Goal: Task Accomplishment & Management: Manage account settings

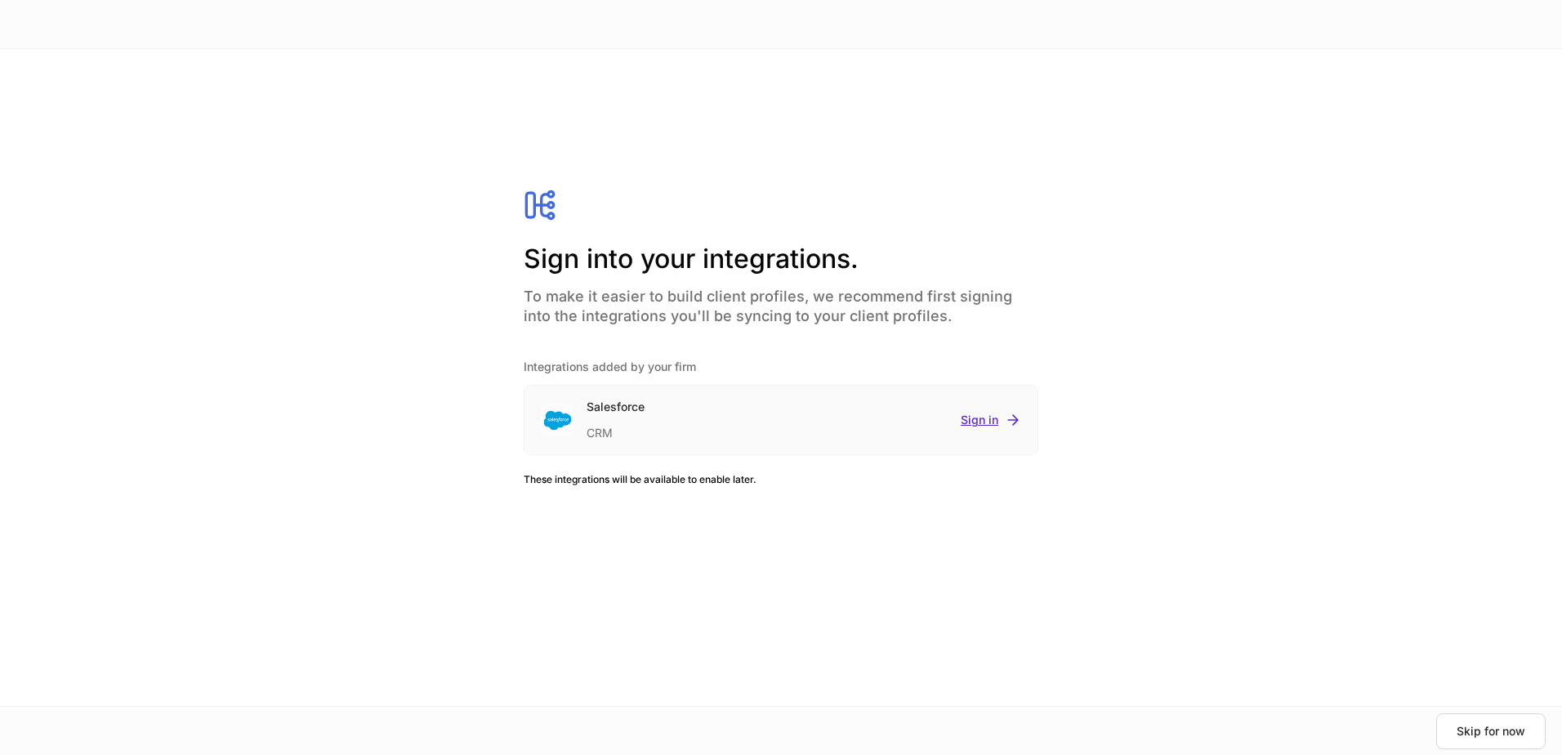
click at [976, 417] on div "Sign in" at bounding box center [990, 420] width 60 height 16
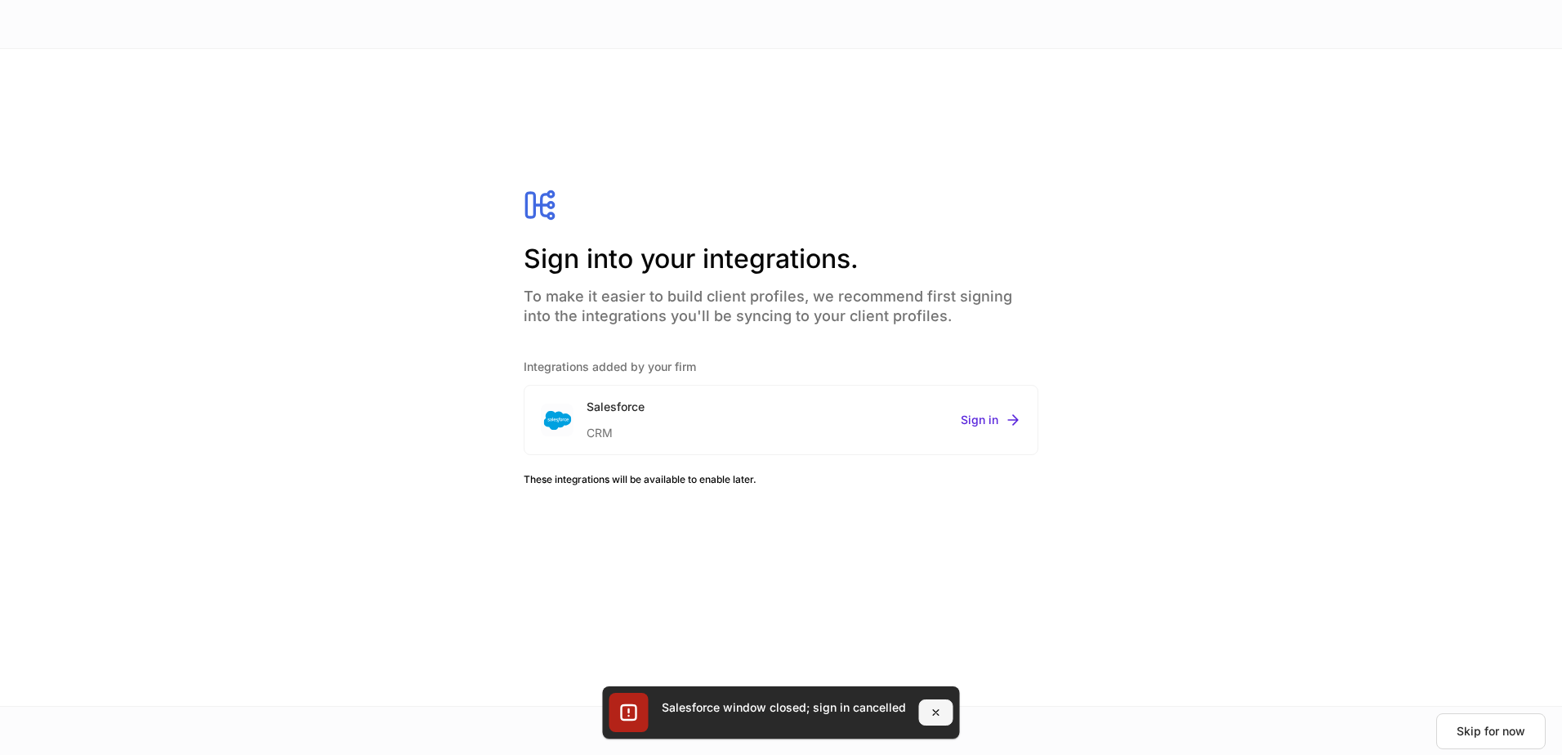
click at [934, 711] on icon "button" at bounding box center [936, 713] width 6 height 6
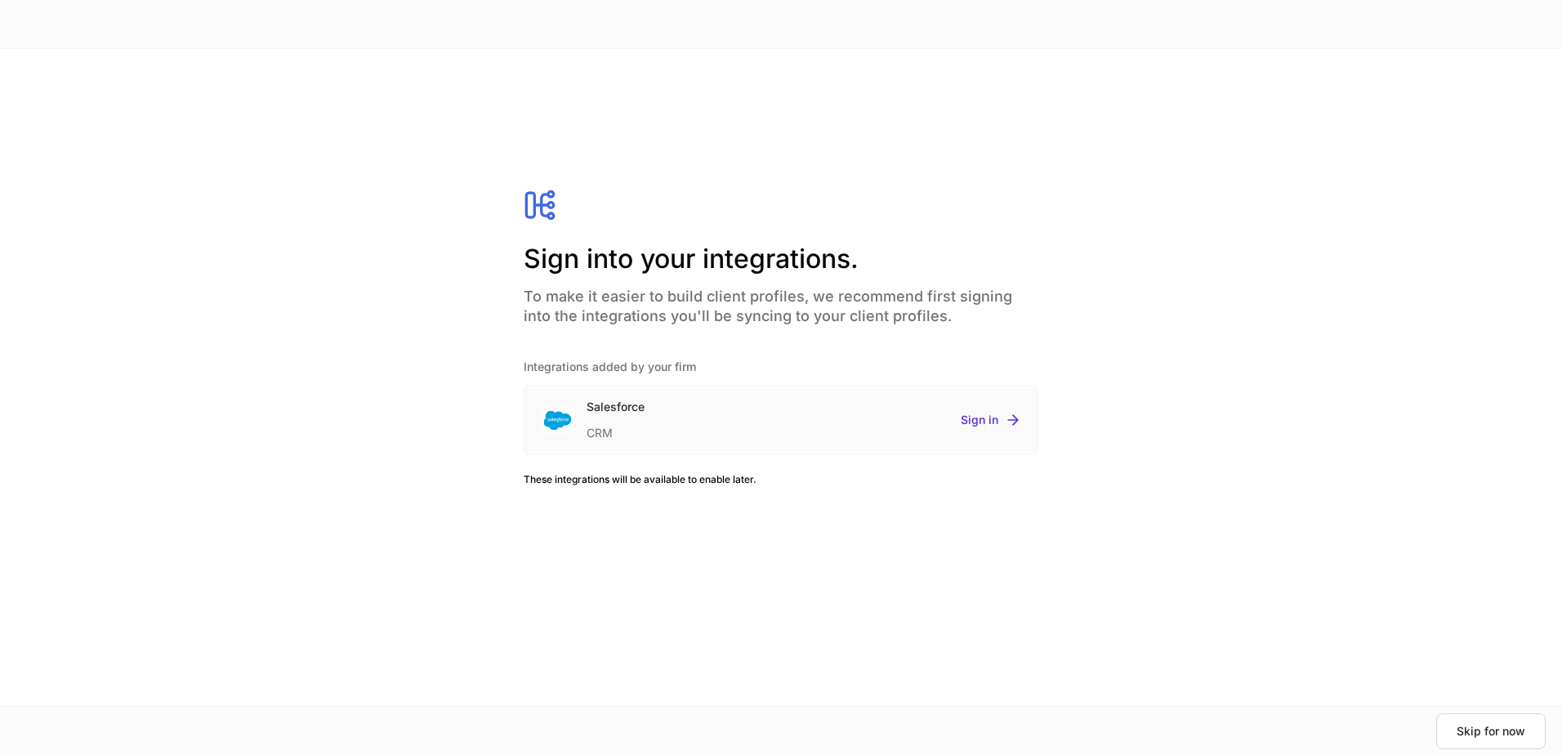
click at [632, 418] on div "CRM" at bounding box center [615, 428] width 58 height 26
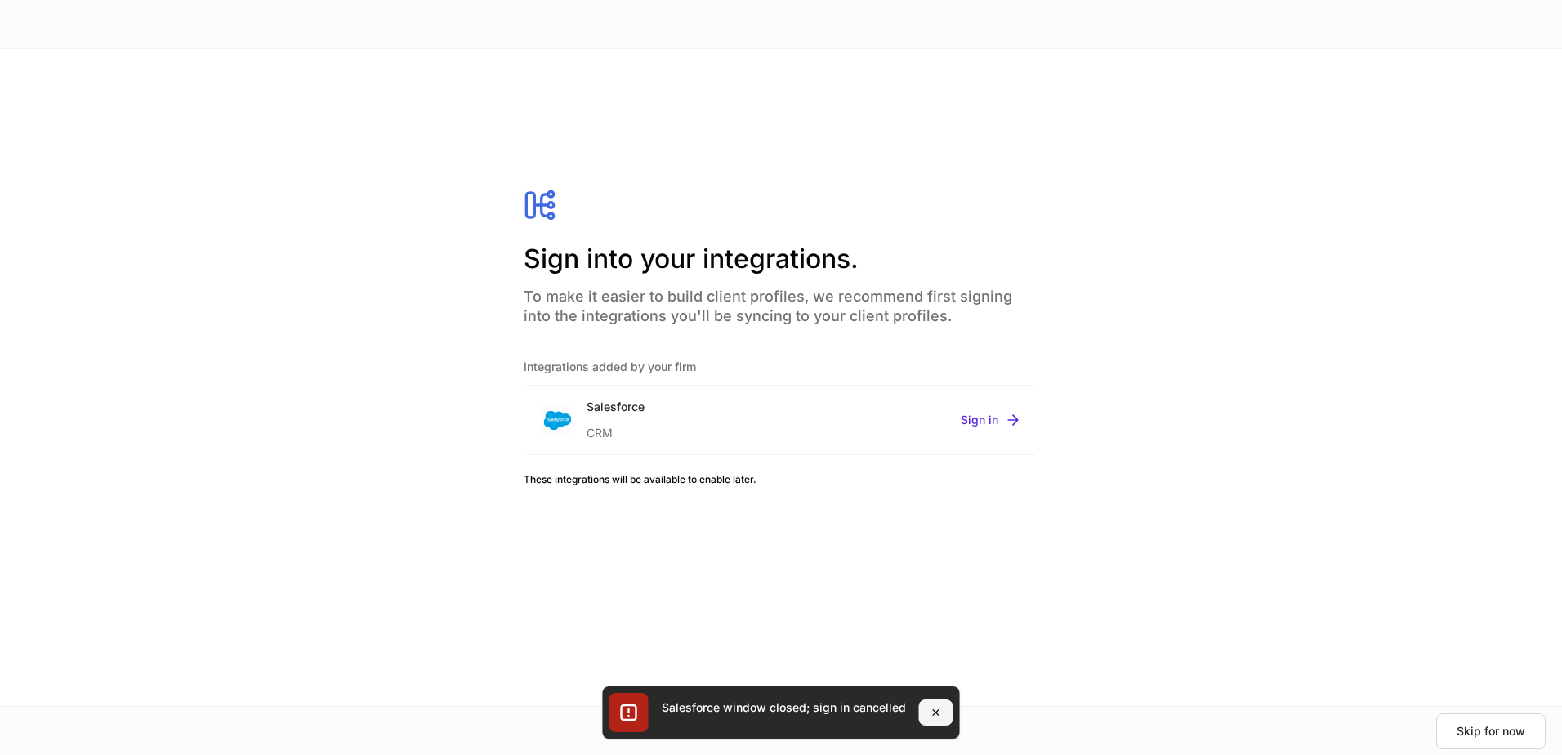
click at [934, 710] on icon "button" at bounding box center [935, 712] width 13 height 13
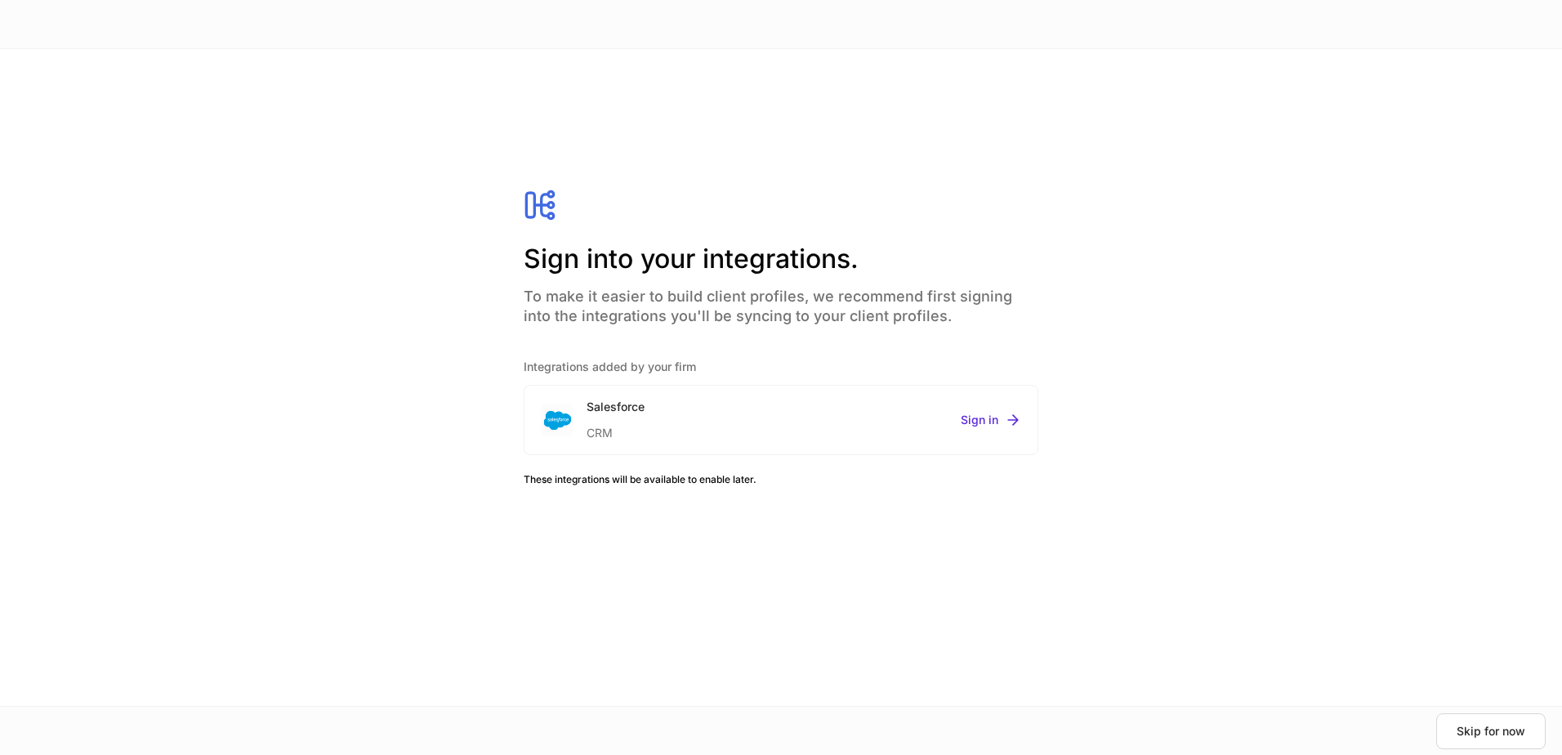
click at [875, 617] on div "Sign into your integrations. To make it easier to build client profiles, we rec…" at bounding box center [781, 377] width 631 height 591
click at [1168, 251] on div "Sign into your integrations. To make it easier to build client profiles, we rec…" at bounding box center [781, 377] width 1562 height 657
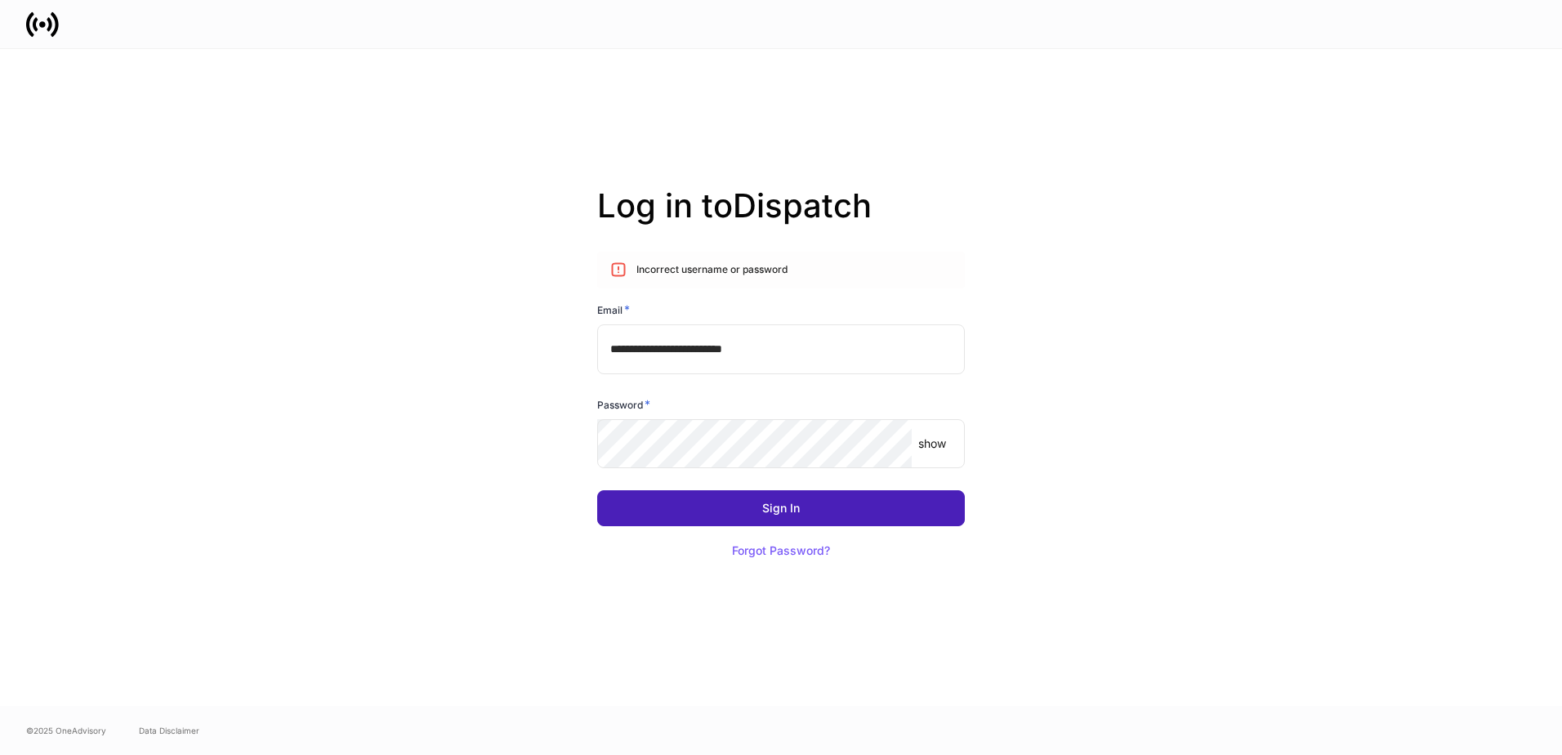
click at [885, 507] on button "Sign In" at bounding box center [781, 508] width 368 height 36
